Goal: Check status

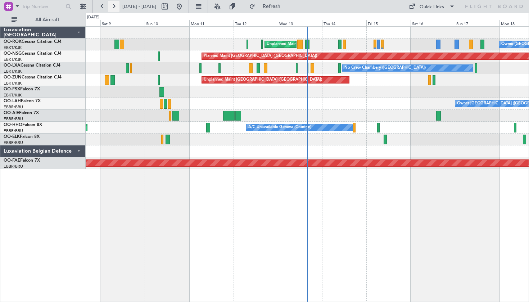
click at [112, 6] on button at bounding box center [114, 7] width 12 height 12
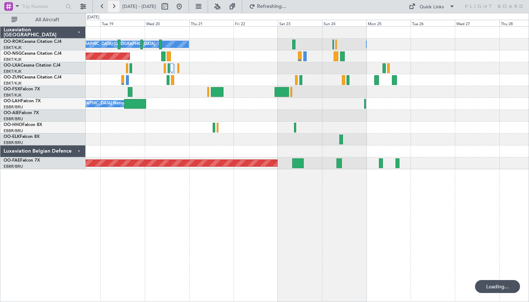
click at [112, 6] on button at bounding box center [114, 7] width 12 height 12
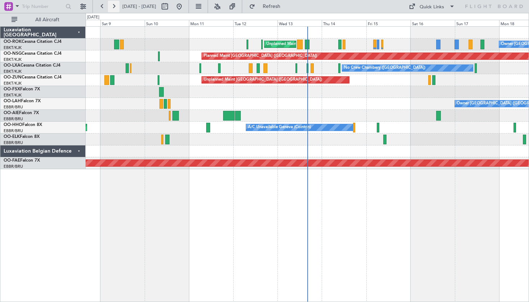
click at [119, 6] on button at bounding box center [114, 7] width 12 height 12
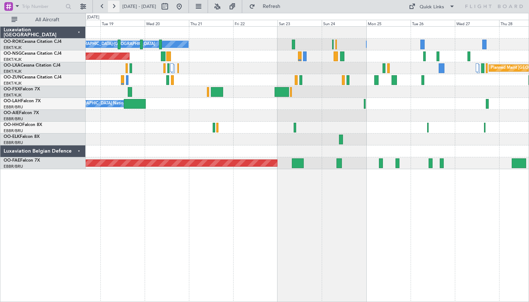
click at [119, 6] on button at bounding box center [114, 7] width 12 height 12
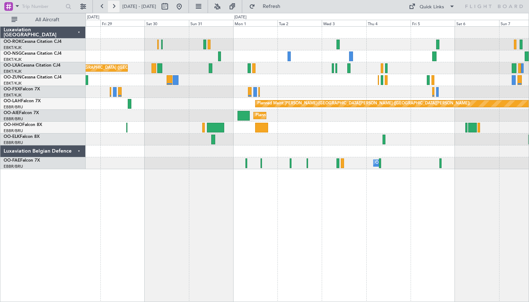
click at [109, 8] on button at bounding box center [114, 7] width 12 height 12
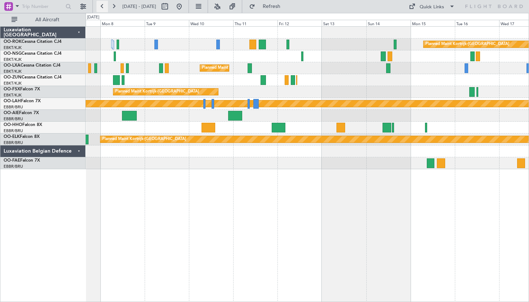
click at [102, 5] on button at bounding box center [102, 7] width 12 height 12
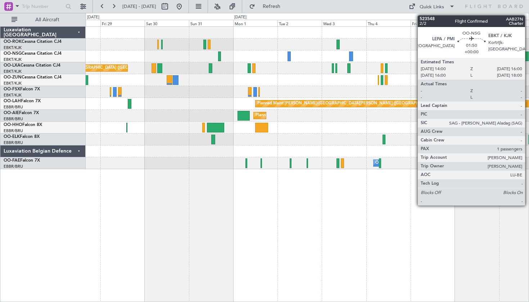
click at [528, 59] on div at bounding box center [527, 56] width 4 height 10
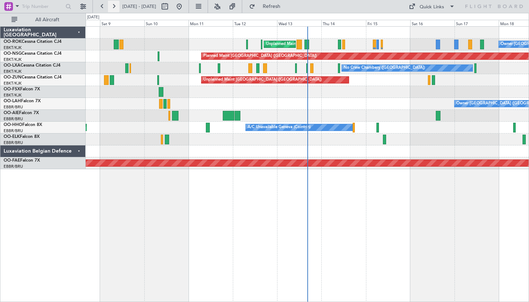
click at [112, 5] on button at bounding box center [114, 7] width 12 height 12
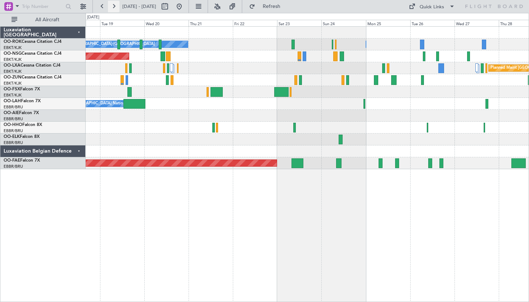
click at [114, 9] on button at bounding box center [114, 7] width 12 height 12
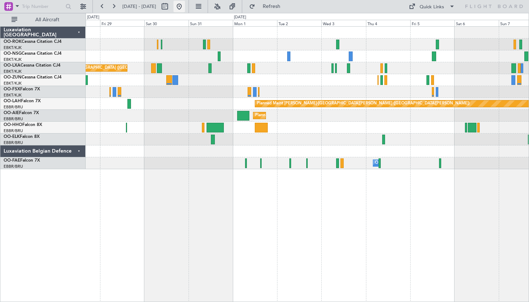
click at [185, 6] on button at bounding box center [179, 7] width 12 height 12
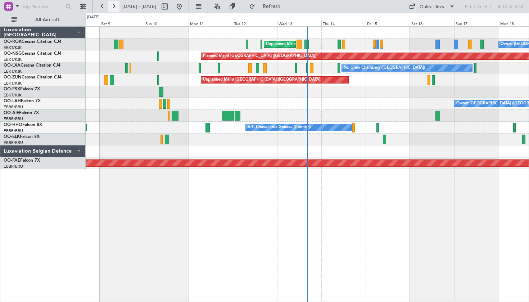
click at [114, 8] on button at bounding box center [114, 7] width 12 height 12
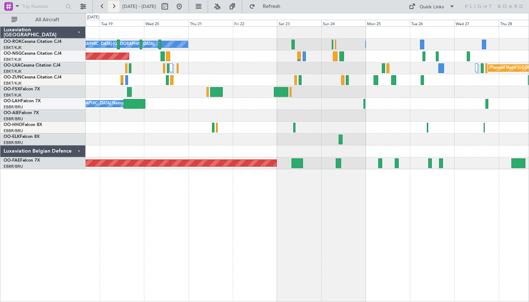
click at [114, 8] on button at bounding box center [114, 7] width 12 height 12
